Goal: Find specific page/section: Find specific page/section

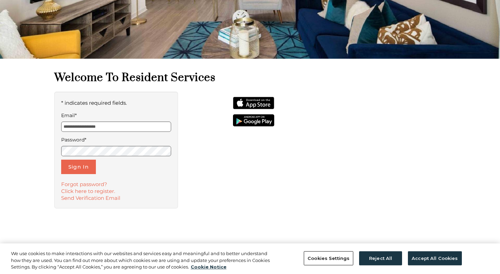
scroll to position [113, 0]
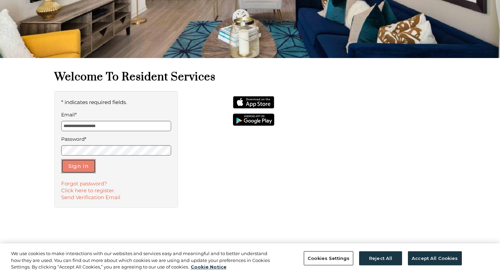
click at [81, 167] on button "Sign In" at bounding box center [78, 166] width 35 height 14
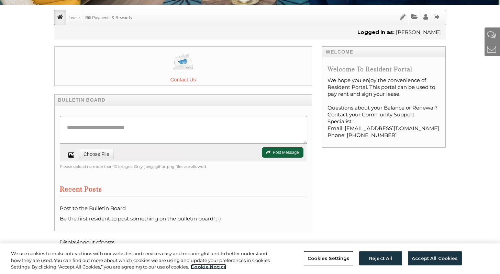
scroll to position [165, 0]
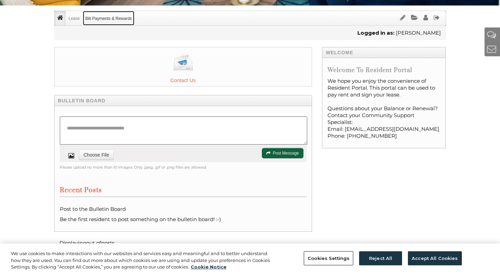
click at [107, 19] on link "Bilt Payments & Rewards" at bounding box center [108, 18] width 51 height 14
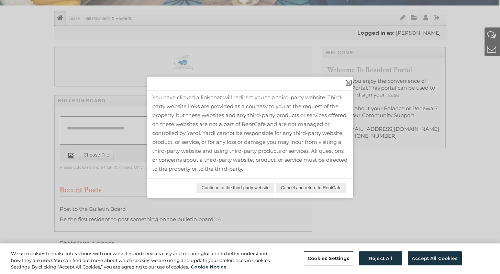
click at [347, 86] on span "close" at bounding box center [347, 82] width 5 height 7
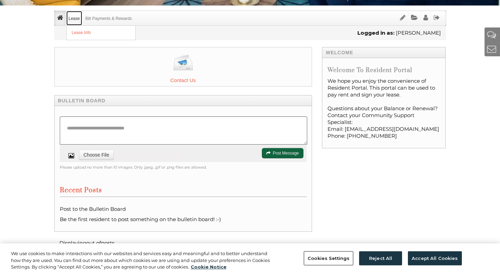
click at [75, 18] on link "Lease" at bounding box center [74, 18] width 16 height 14
click at [77, 35] on link "Lease Info" at bounding box center [101, 33] width 69 height 14
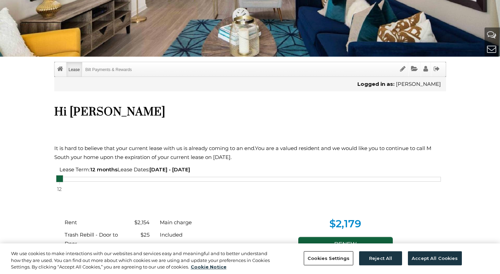
scroll to position [114, 0]
